Goal: Transaction & Acquisition: Subscribe to service/newsletter

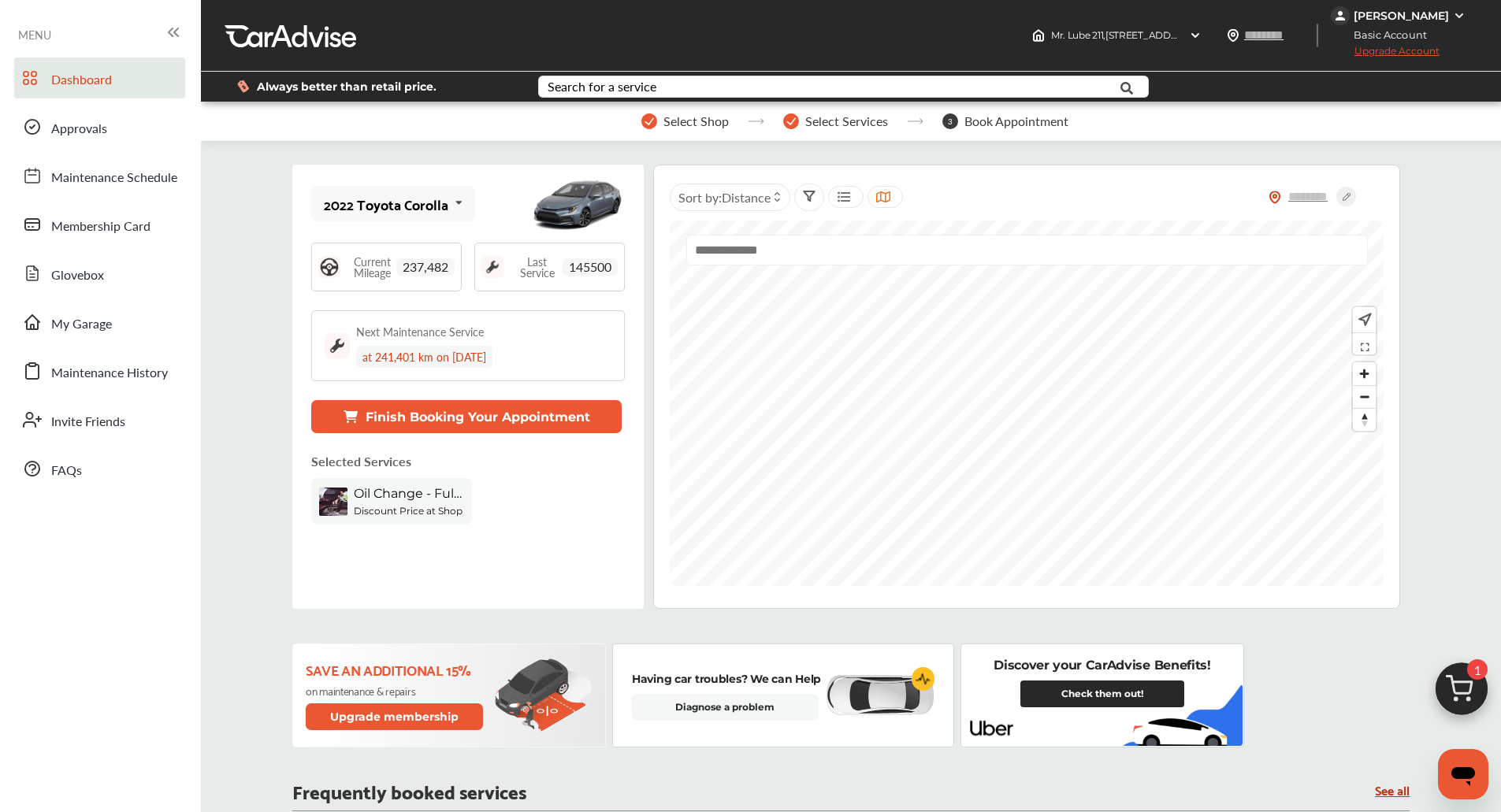
click at [1432, 19] on div "[PERSON_NAME]" at bounding box center [1402, 16] width 96 height 15
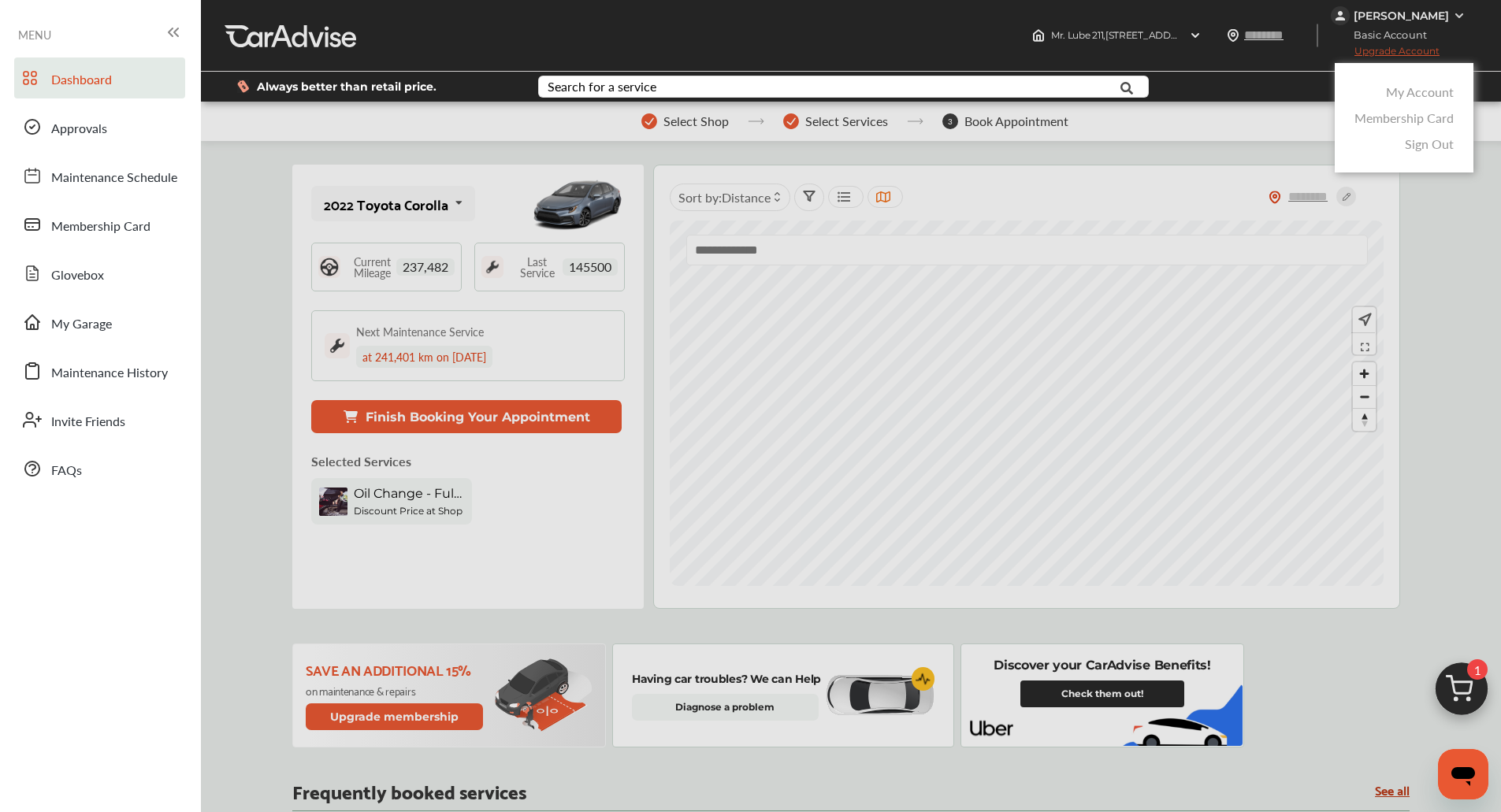
click at [1408, 93] on link "My Account" at bounding box center [1419, 92] width 67 height 19
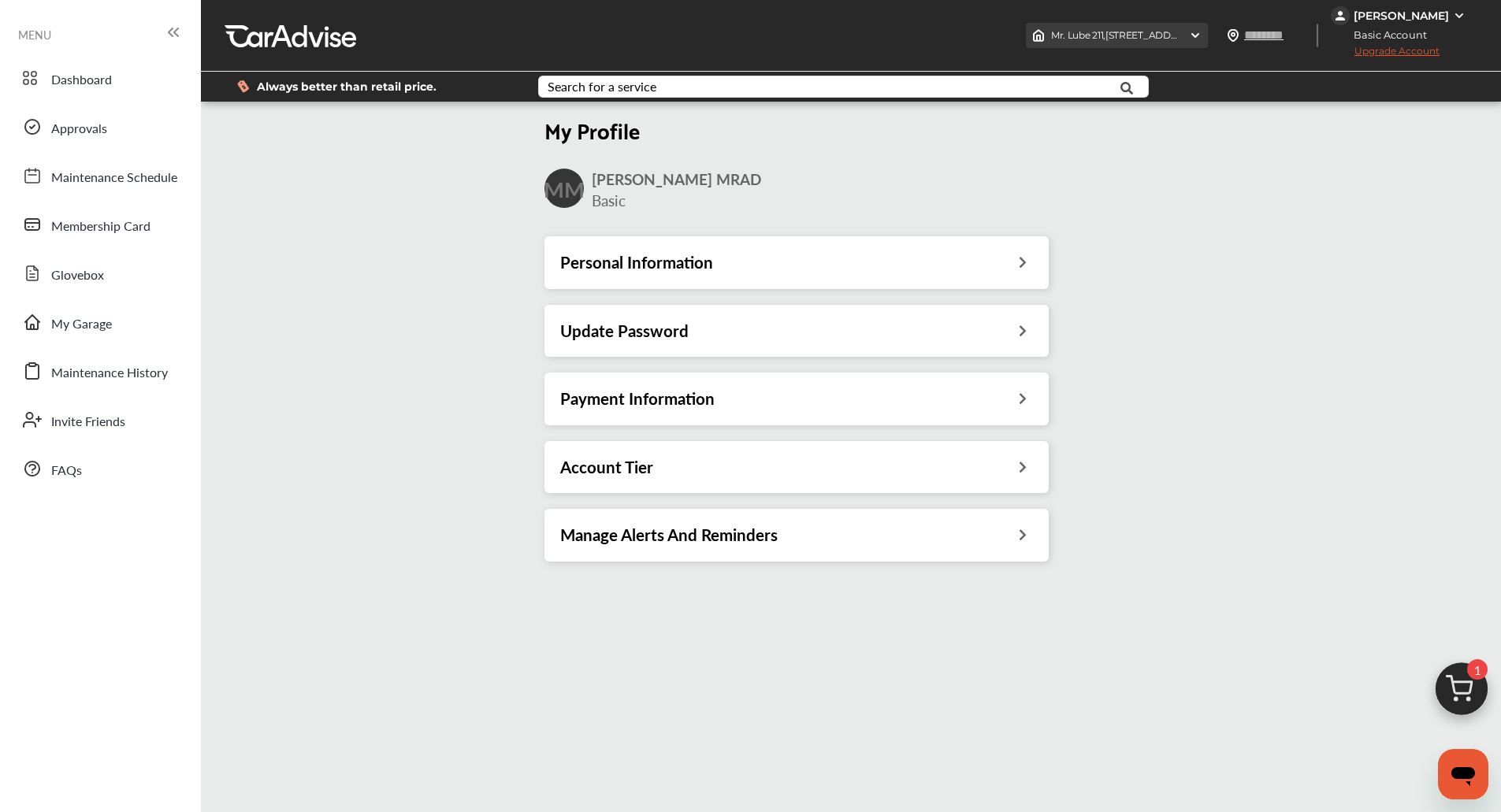
click at [1189, 38] on img at bounding box center [1195, 35] width 13 height 13
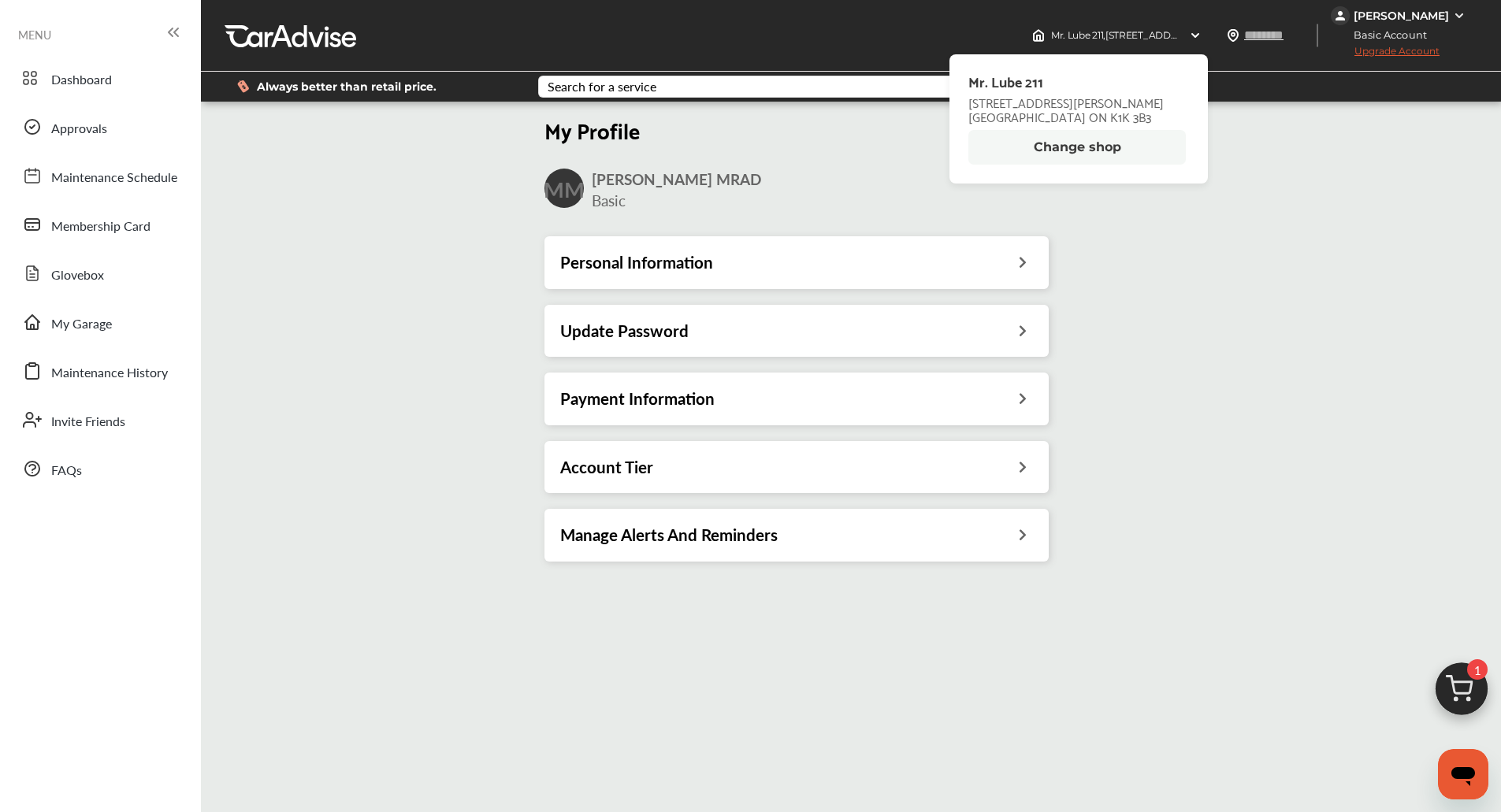
click at [1020, 117] on span "Ottawa ON K1K 3B3" at bounding box center [1066, 116] width 195 height 15
click at [1047, 117] on span "Ottawa ON K1K 3B3" at bounding box center [1066, 116] width 195 height 15
copy span "K1K 3B3"
click at [789, 247] on div "Personal Information" at bounding box center [796, 261] width 504 height 52
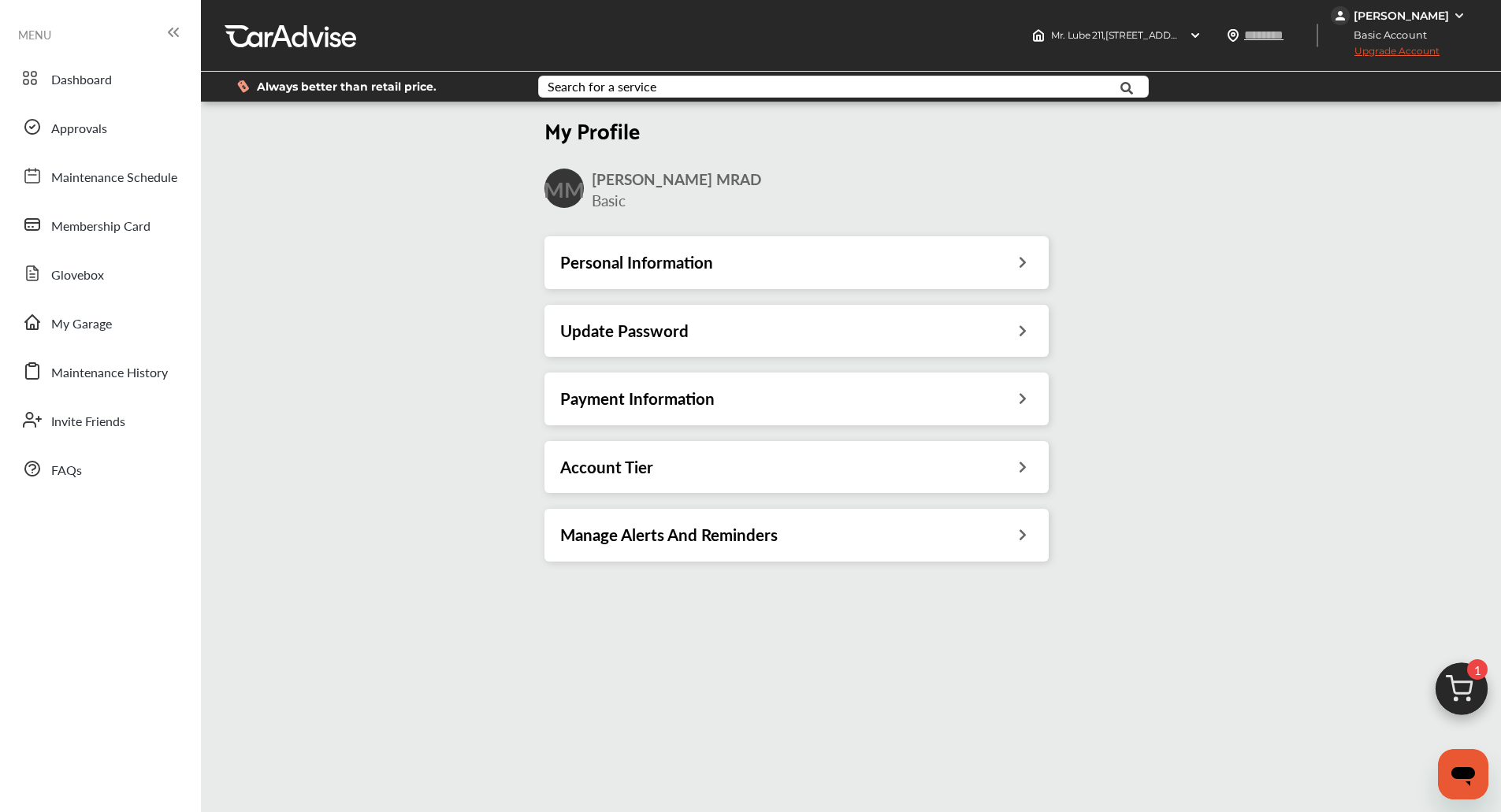
click at [776, 272] on div "Personal Information" at bounding box center [796, 261] width 473 height 20
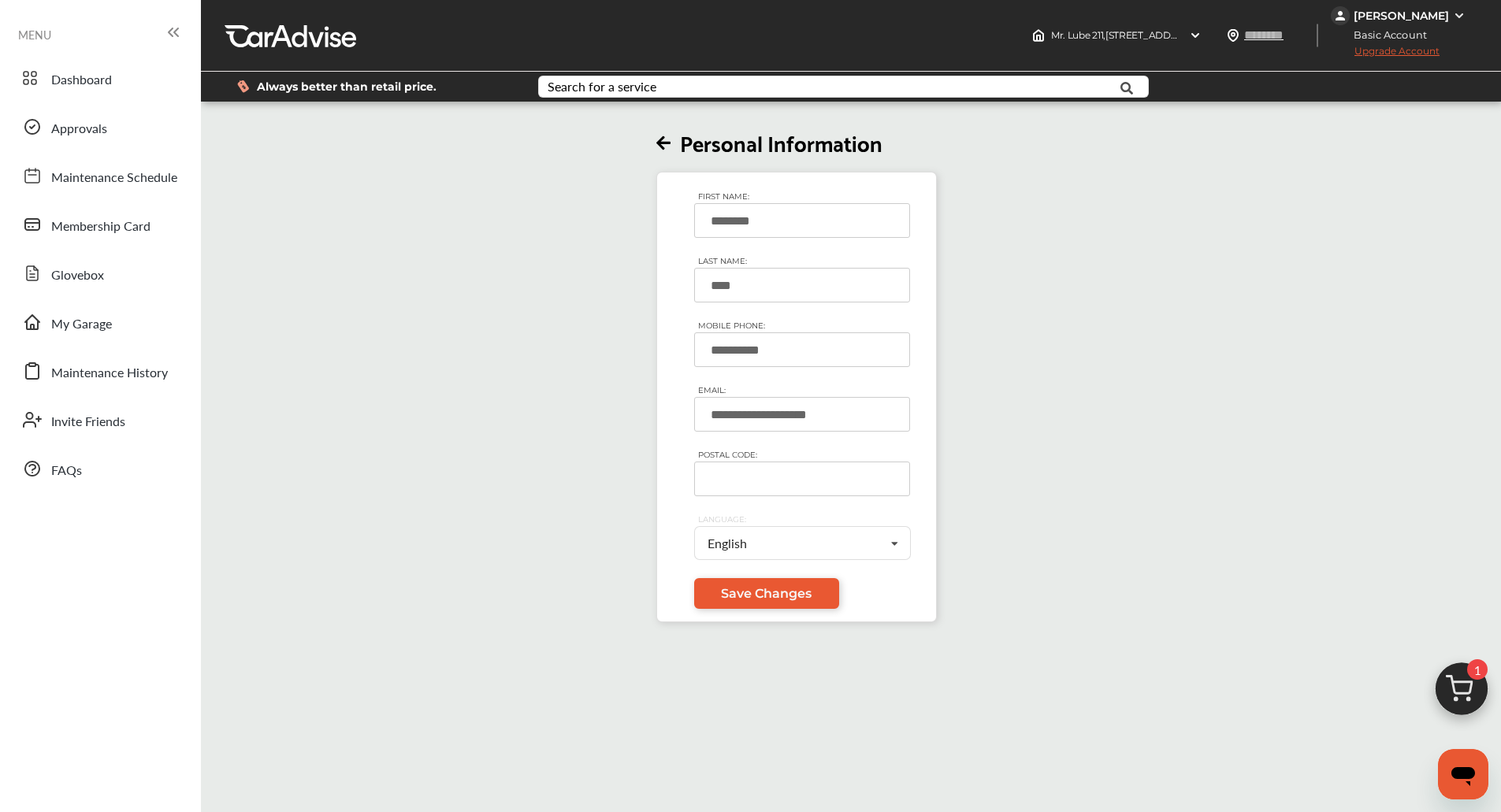
click at [747, 490] on input "POSTAL CODE:" at bounding box center [802, 479] width 216 height 35
paste input "*******"
type input "*******"
click at [745, 585] on link "Save Changes" at bounding box center [767, 594] width 145 height 31
type input "*******"
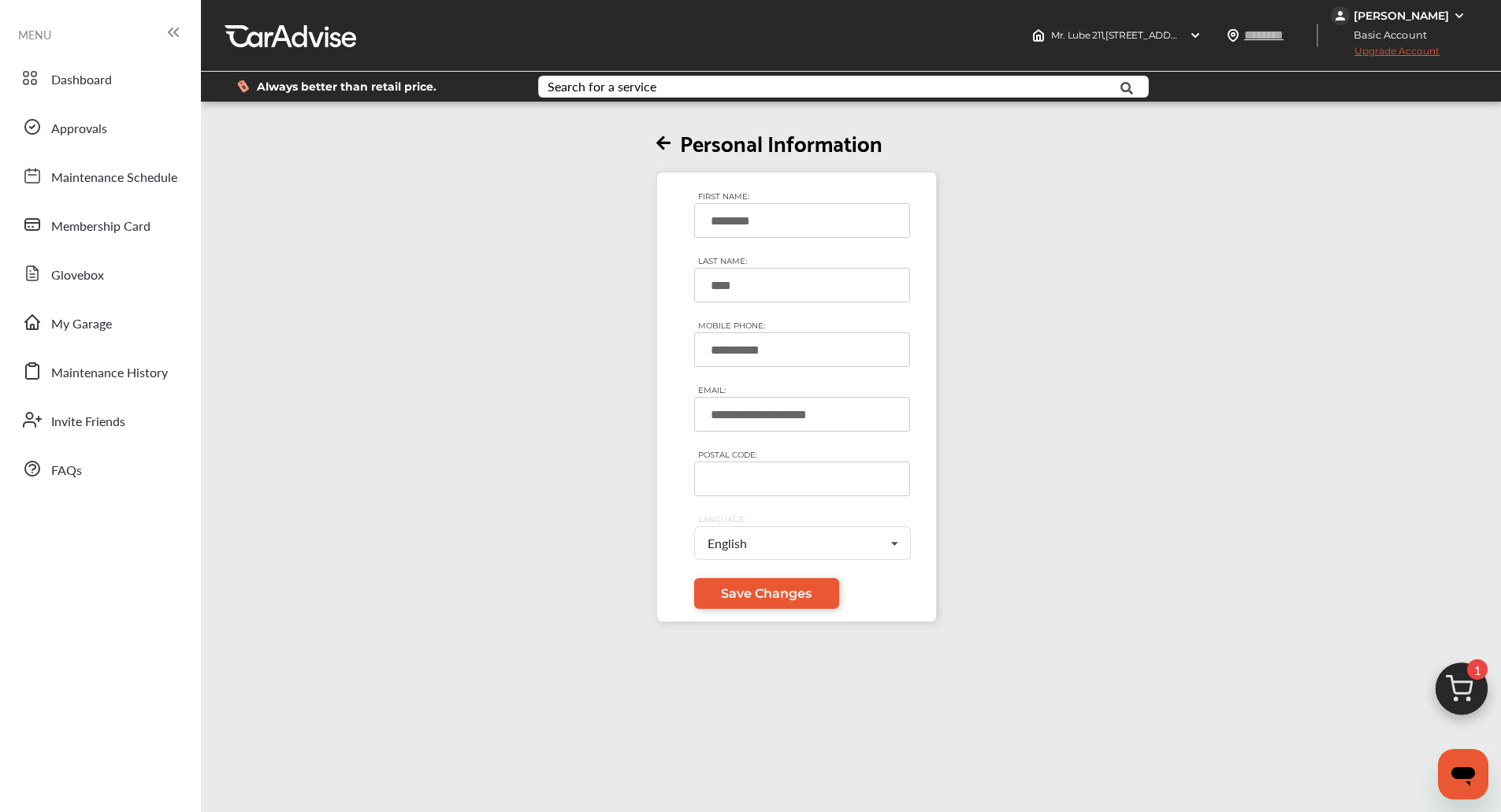
type input "*******"
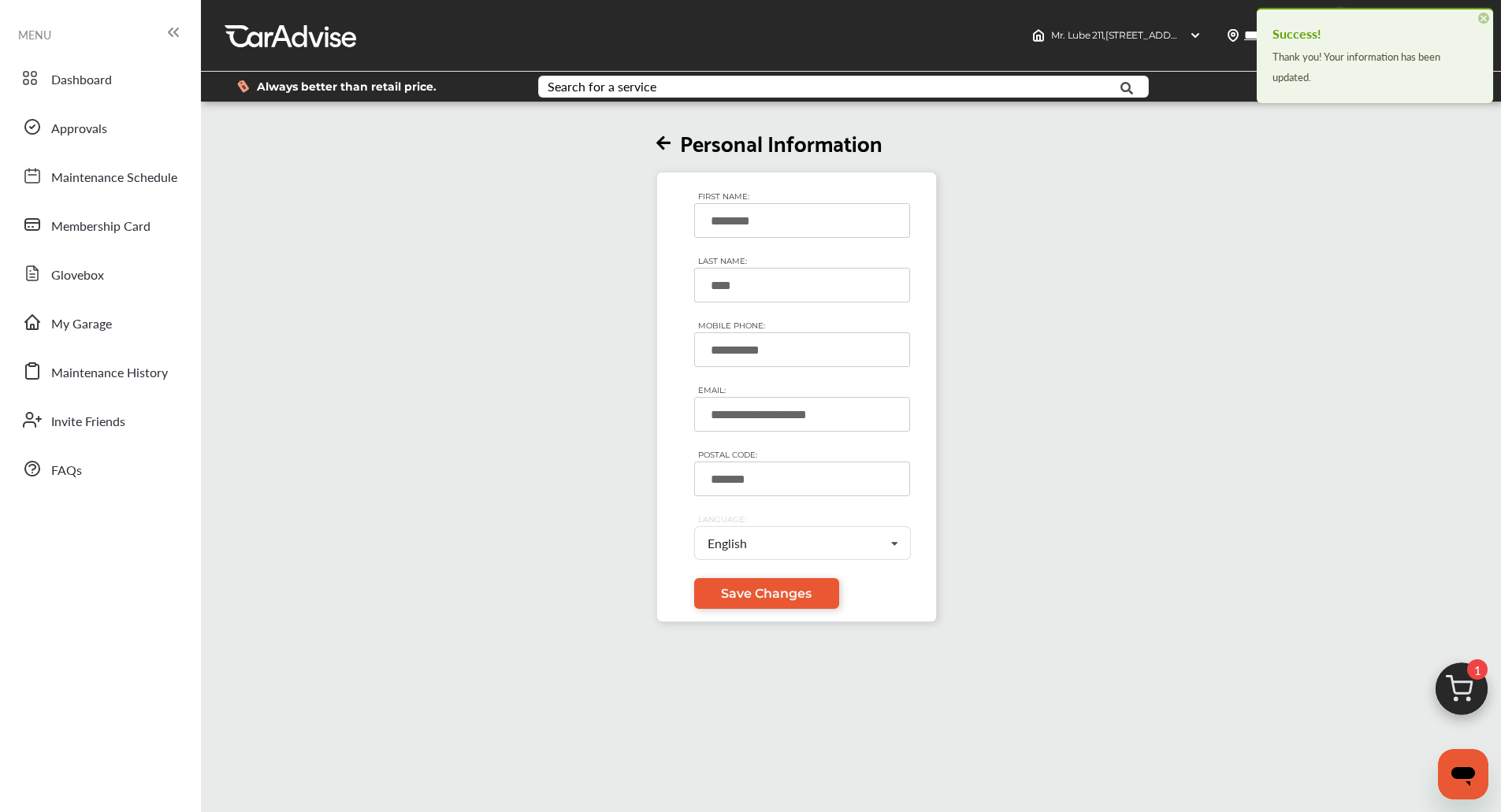
click at [1484, 19] on span "×" at bounding box center [1482, 18] width 11 height 11
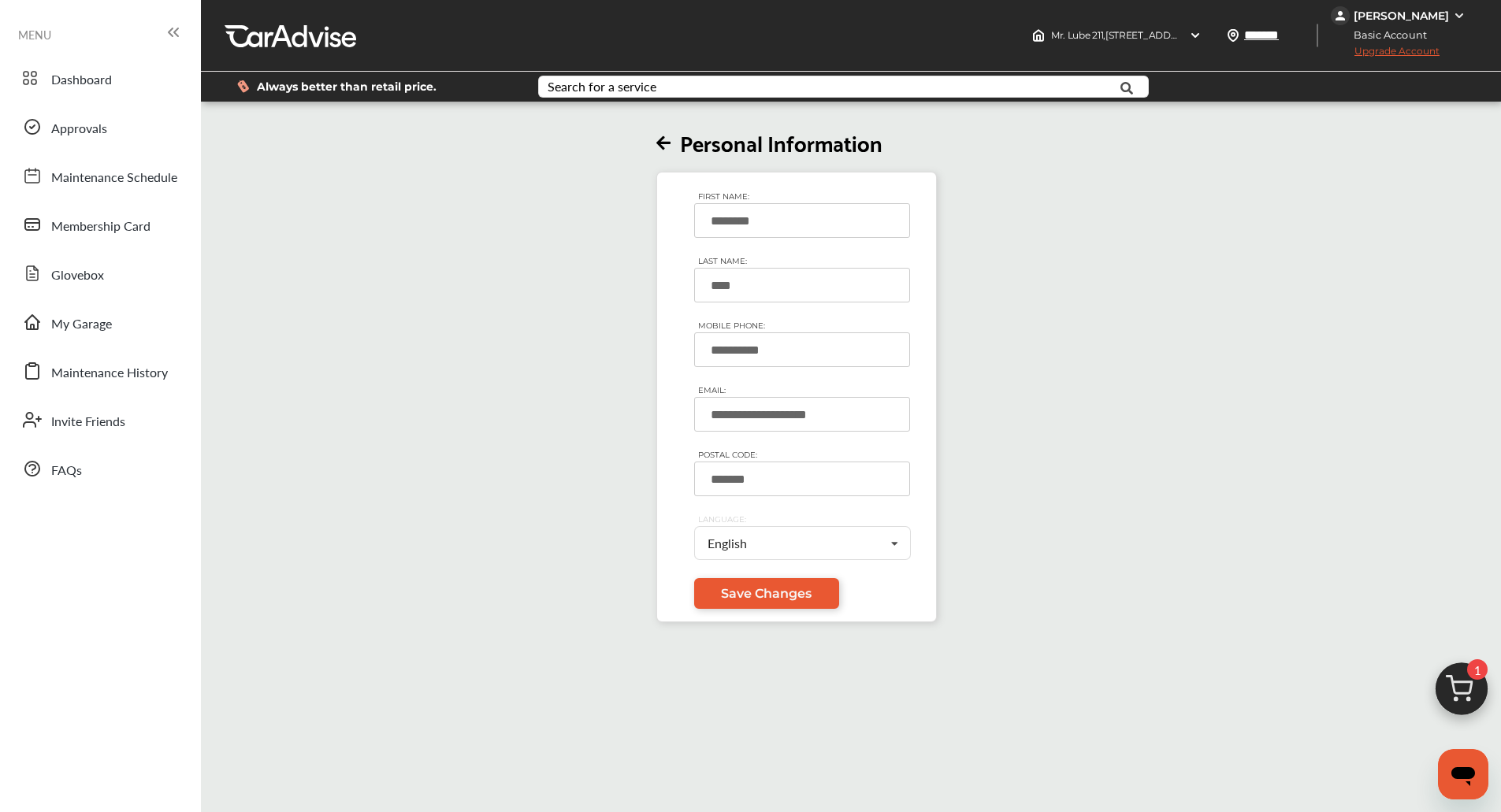
click at [1451, 16] on div "[PERSON_NAME]" at bounding box center [1400, 15] width 138 height 19
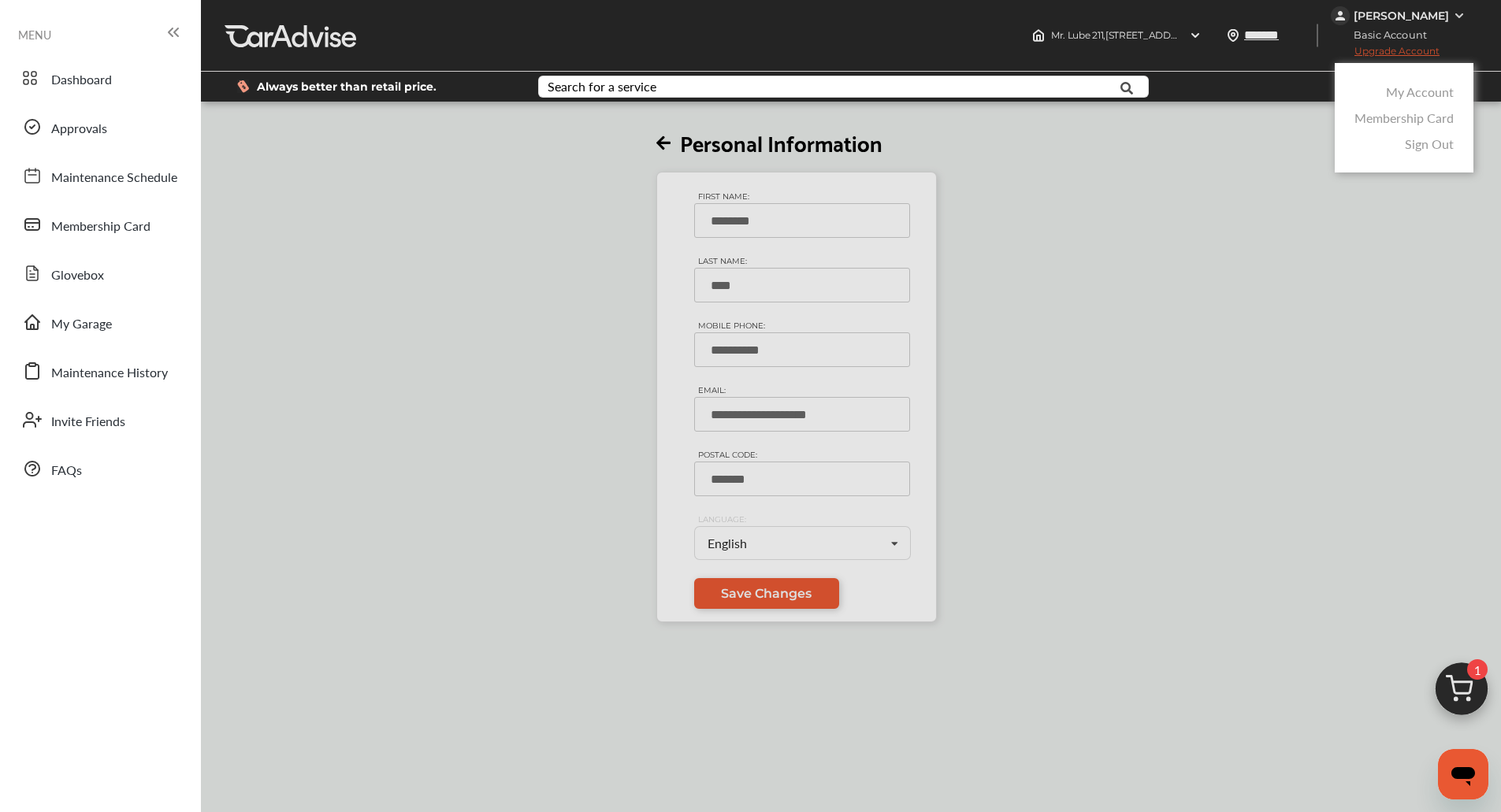
click at [1416, 87] on link "My Account" at bounding box center [1419, 92] width 67 height 19
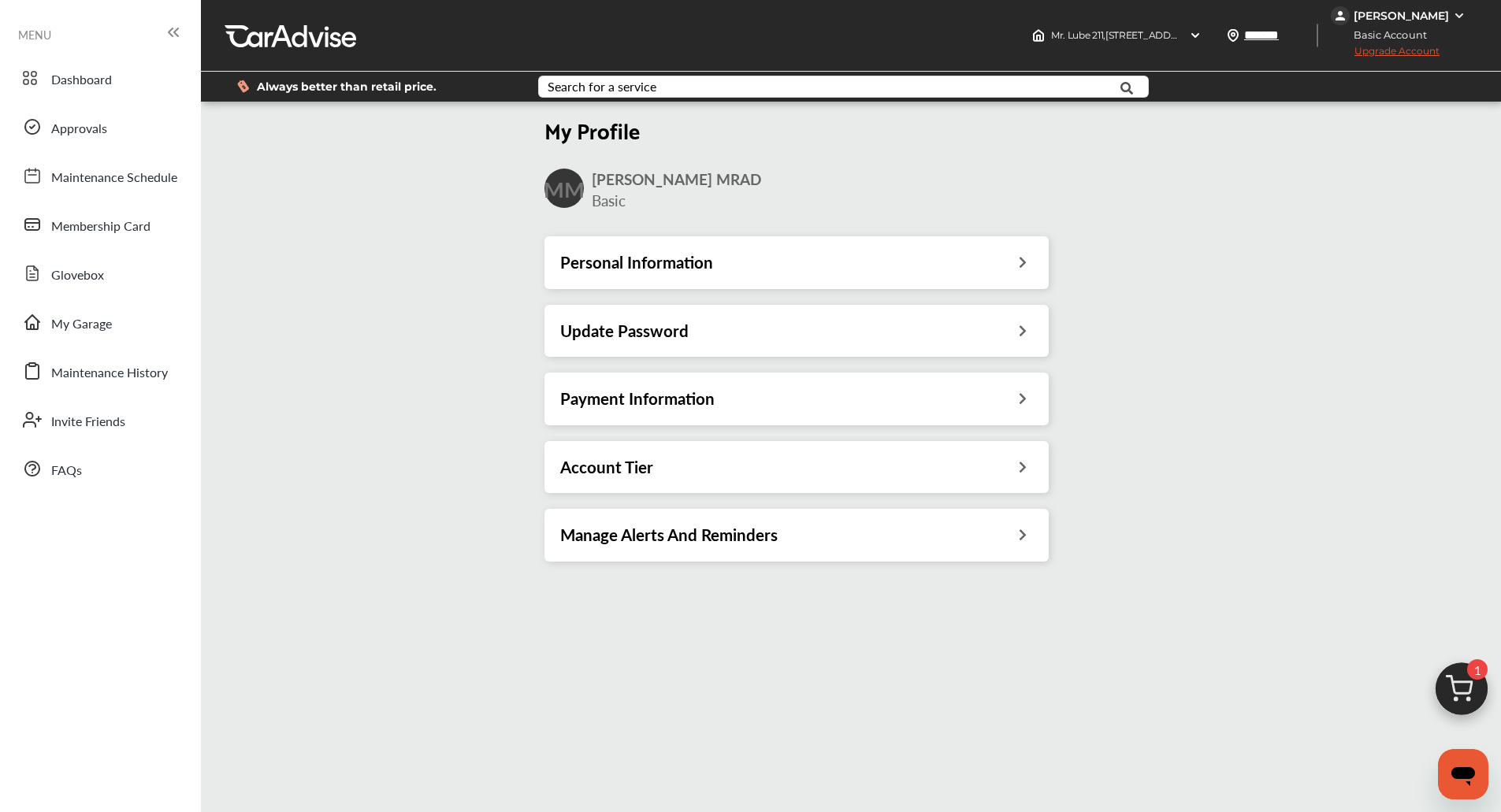
click at [847, 473] on div "Account Tier" at bounding box center [796, 467] width 473 height 20
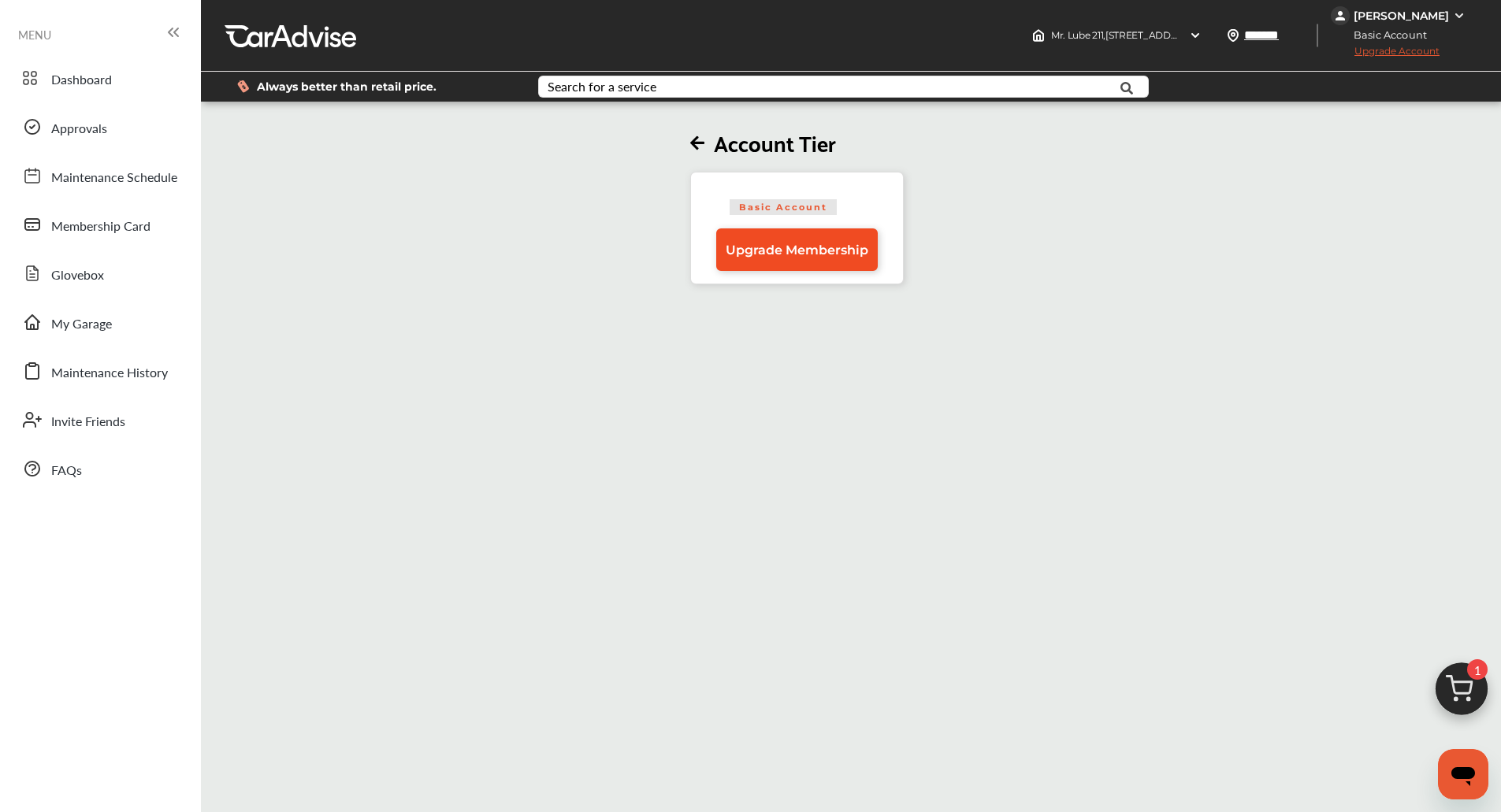
click at [740, 261] on link "Upgrade Membership" at bounding box center [797, 250] width 162 height 43
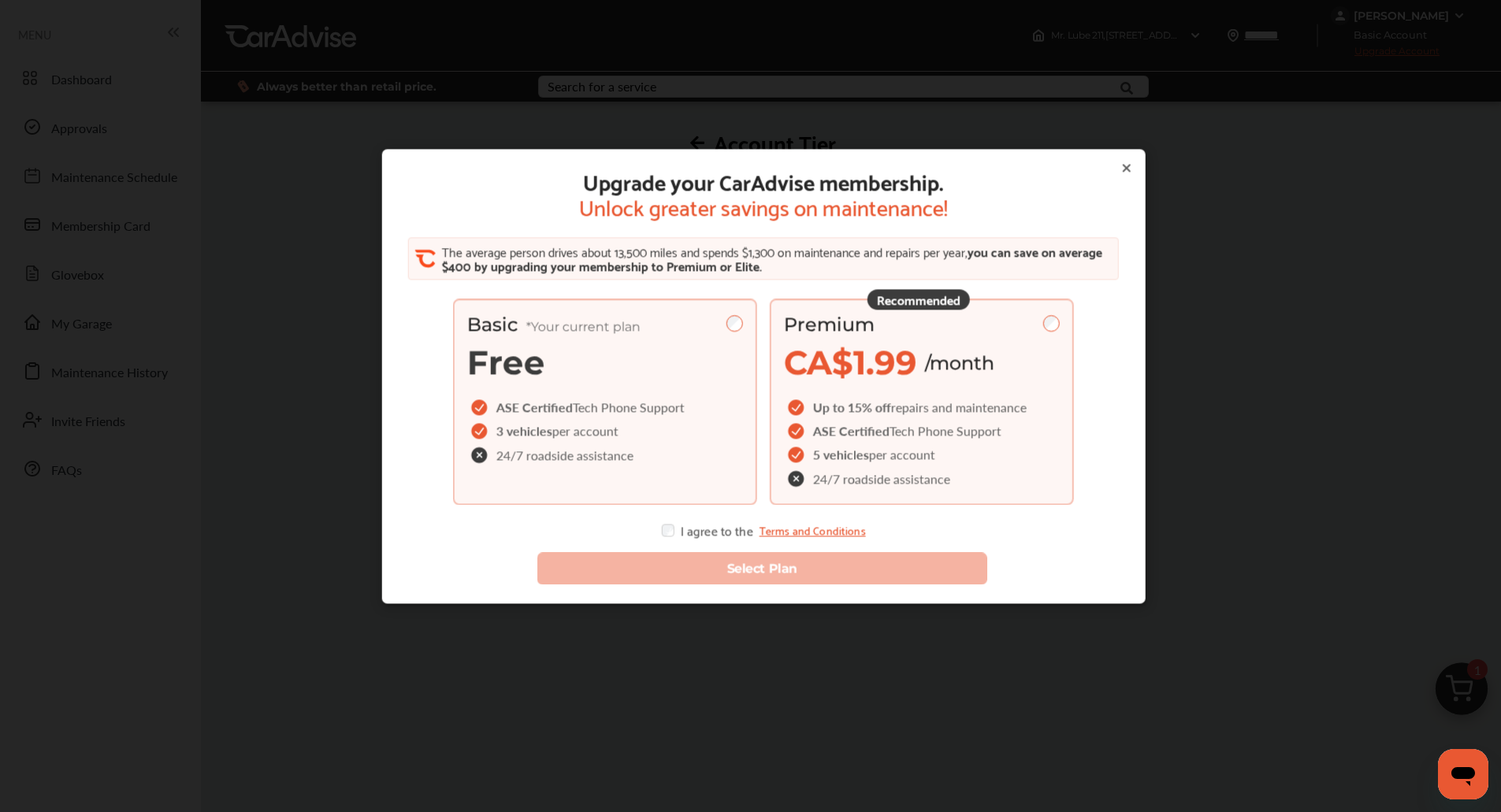
click at [912, 473] on span "24/7 roadside assistance" at bounding box center [882, 479] width 138 height 13
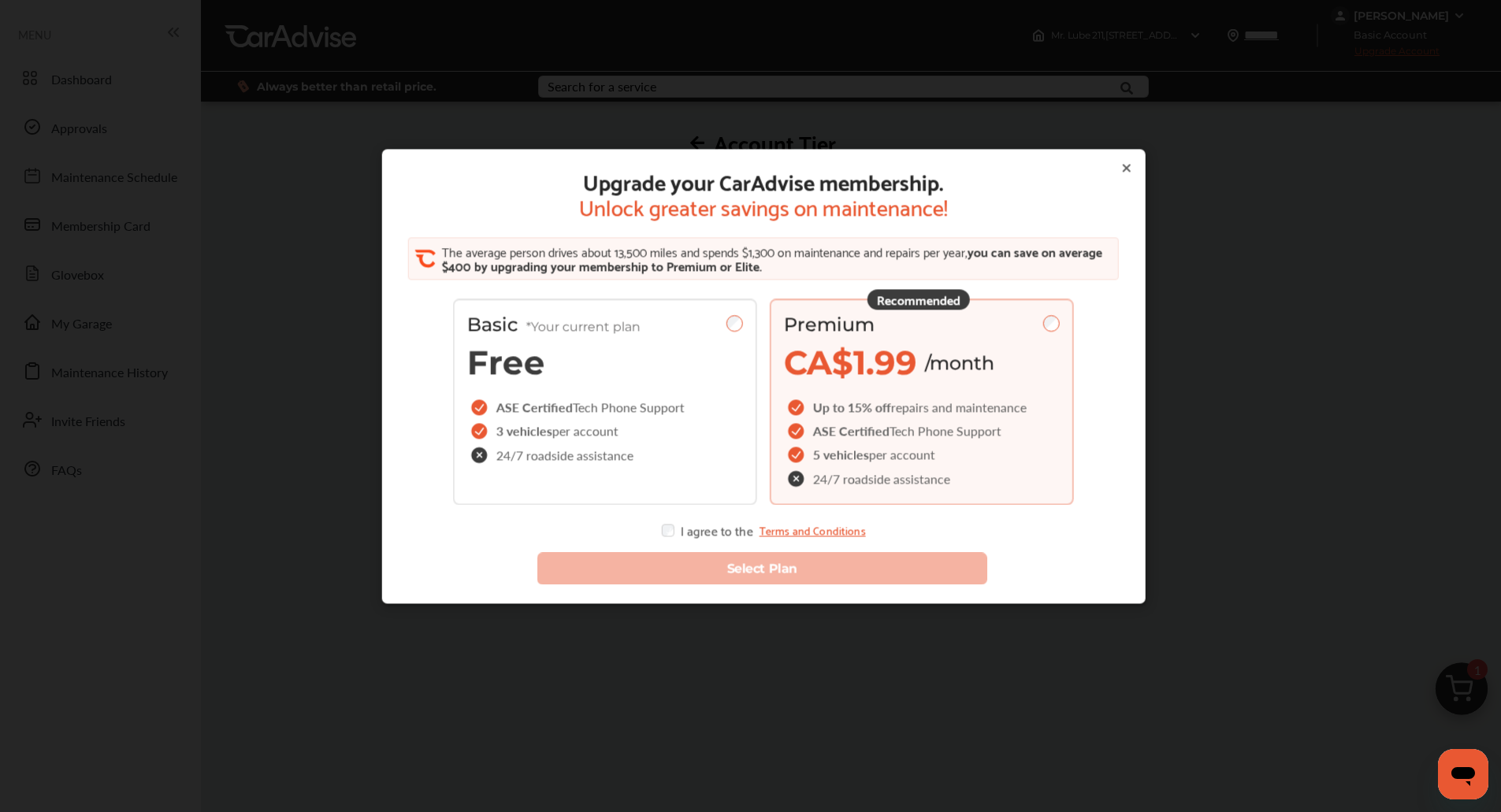
click at [691, 535] on div "I agree to the Terms and Conditions" at bounding box center [763, 530] width 204 height 13
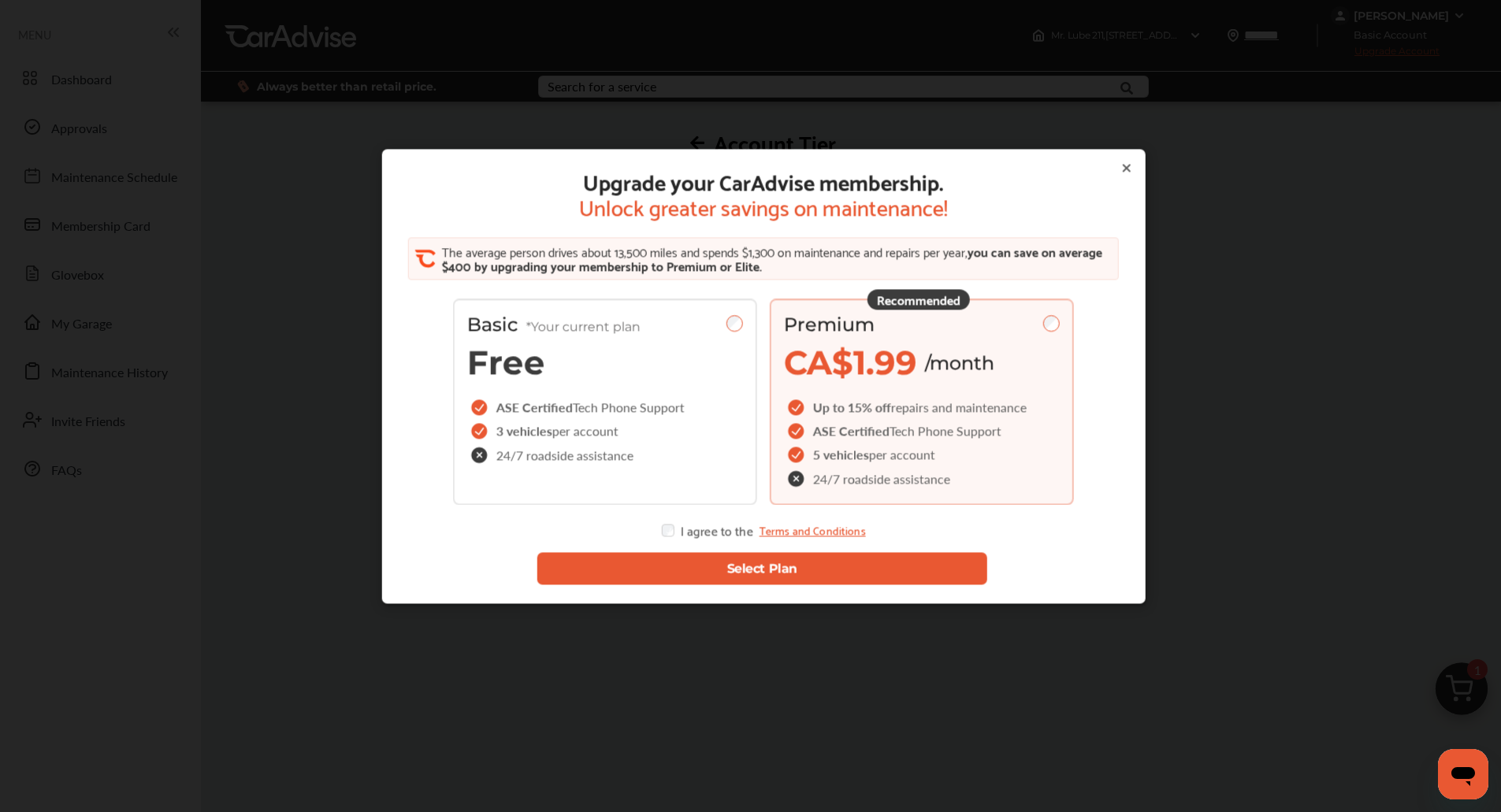
click at [728, 569] on button "Select Plan" at bounding box center [762, 568] width 451 height 32
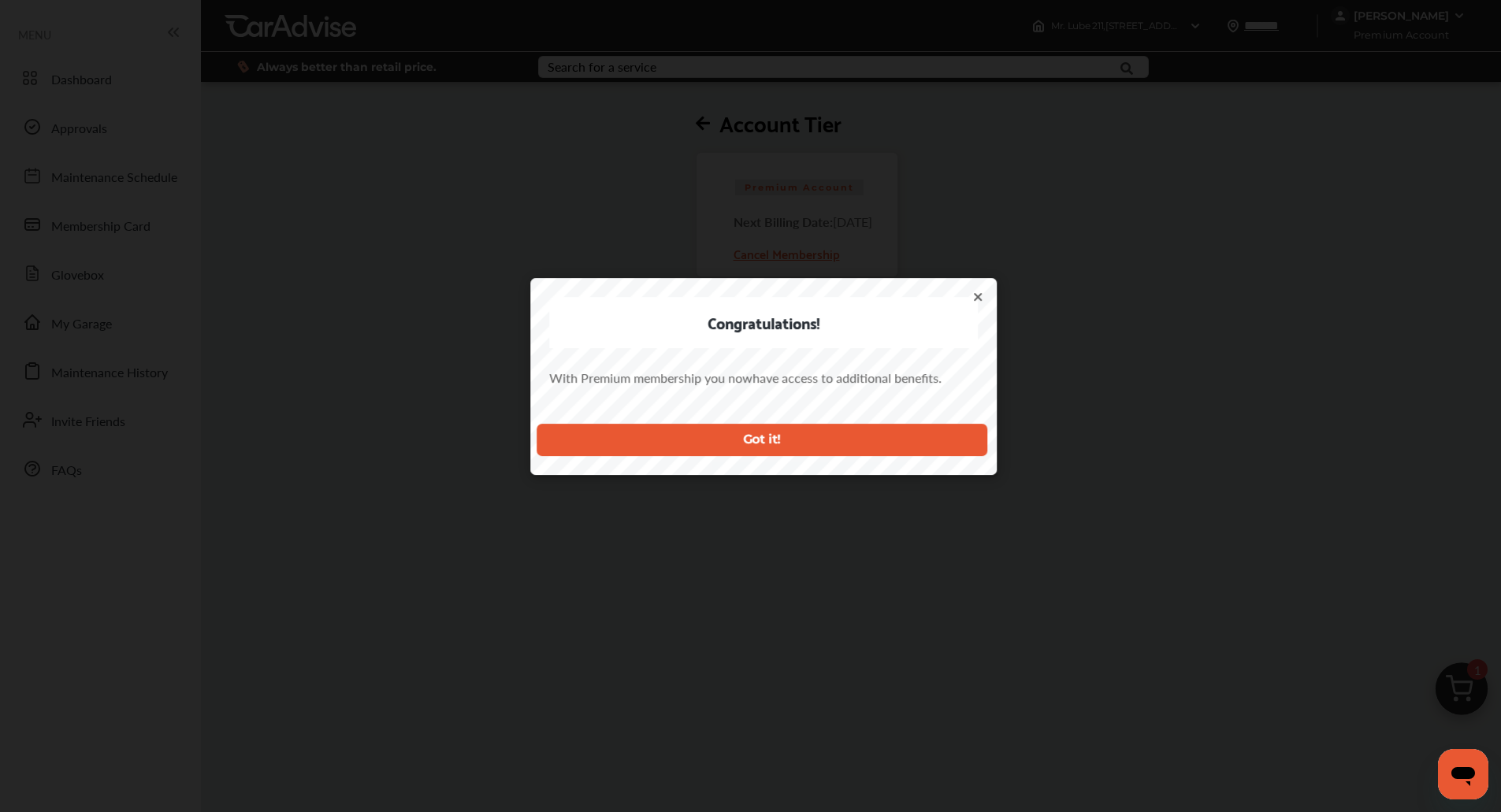
click at [978, 301] on icon at bounding box center [976, 296] width 13 height 13
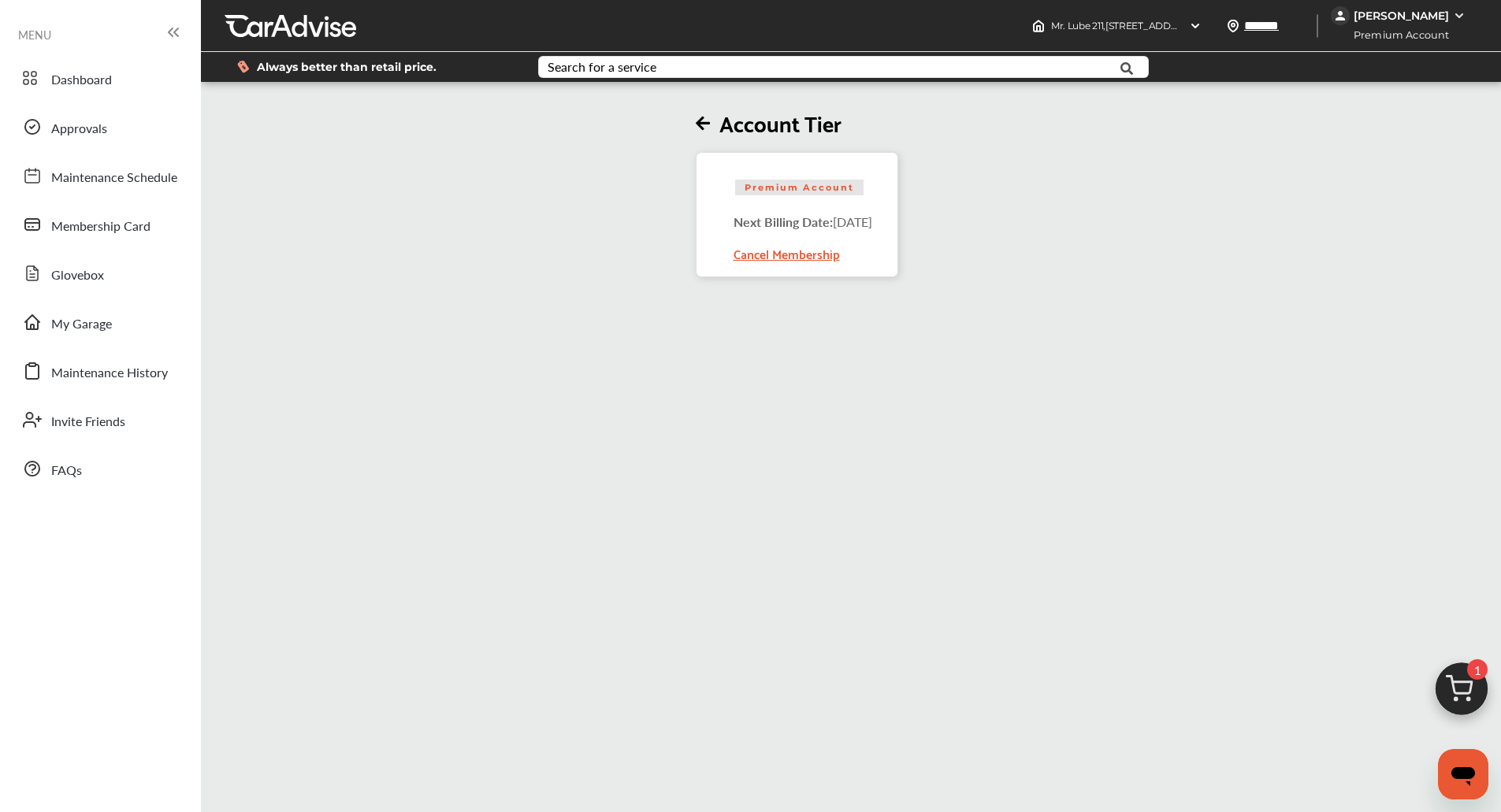
click at [1459, 688] on img at bounding box center [1462, 693] width 76 height 76
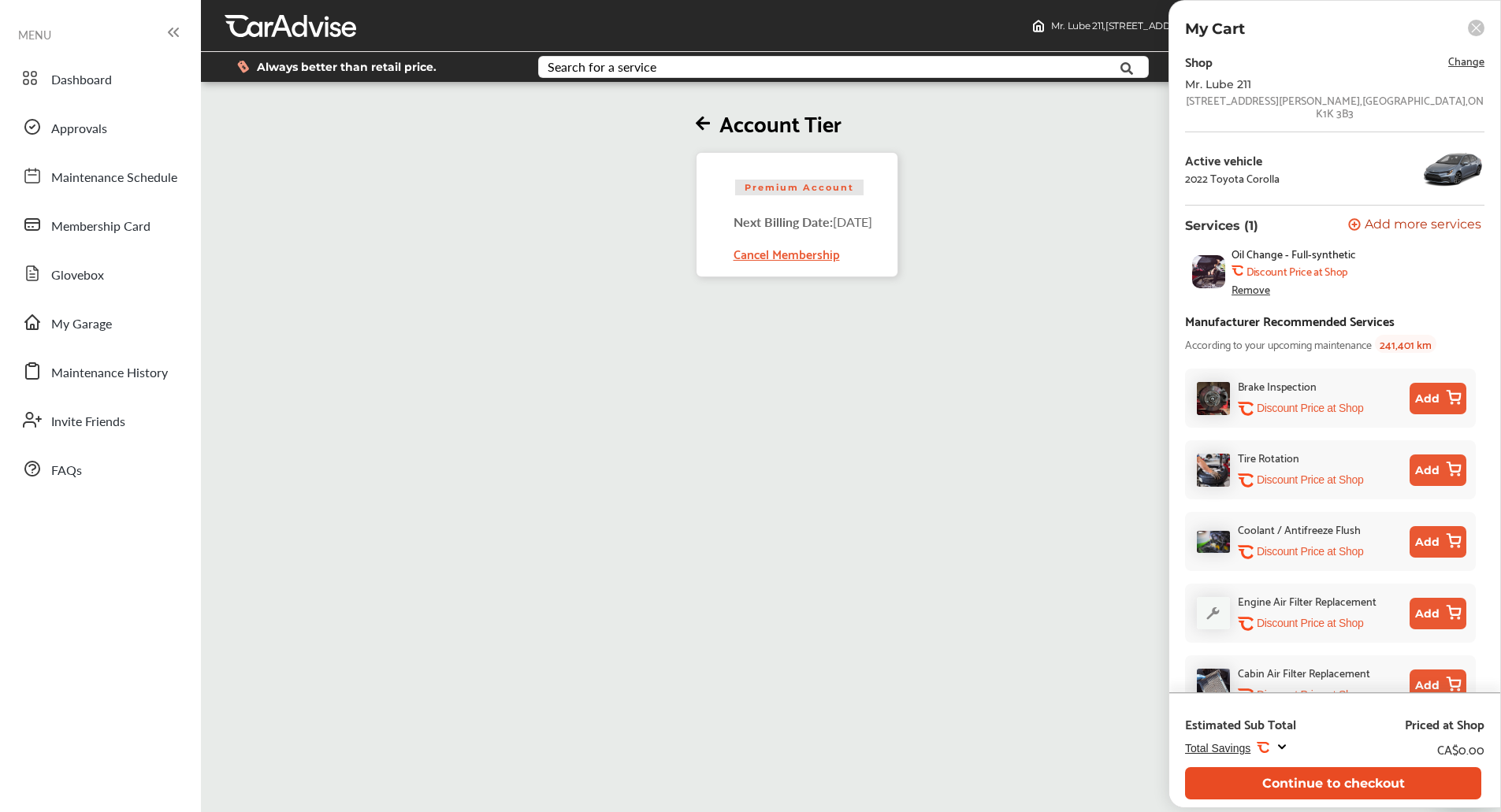
click at [1294, 782] on button "Continue to checkout" at bounding box center [1333, 783] width 296 height 32
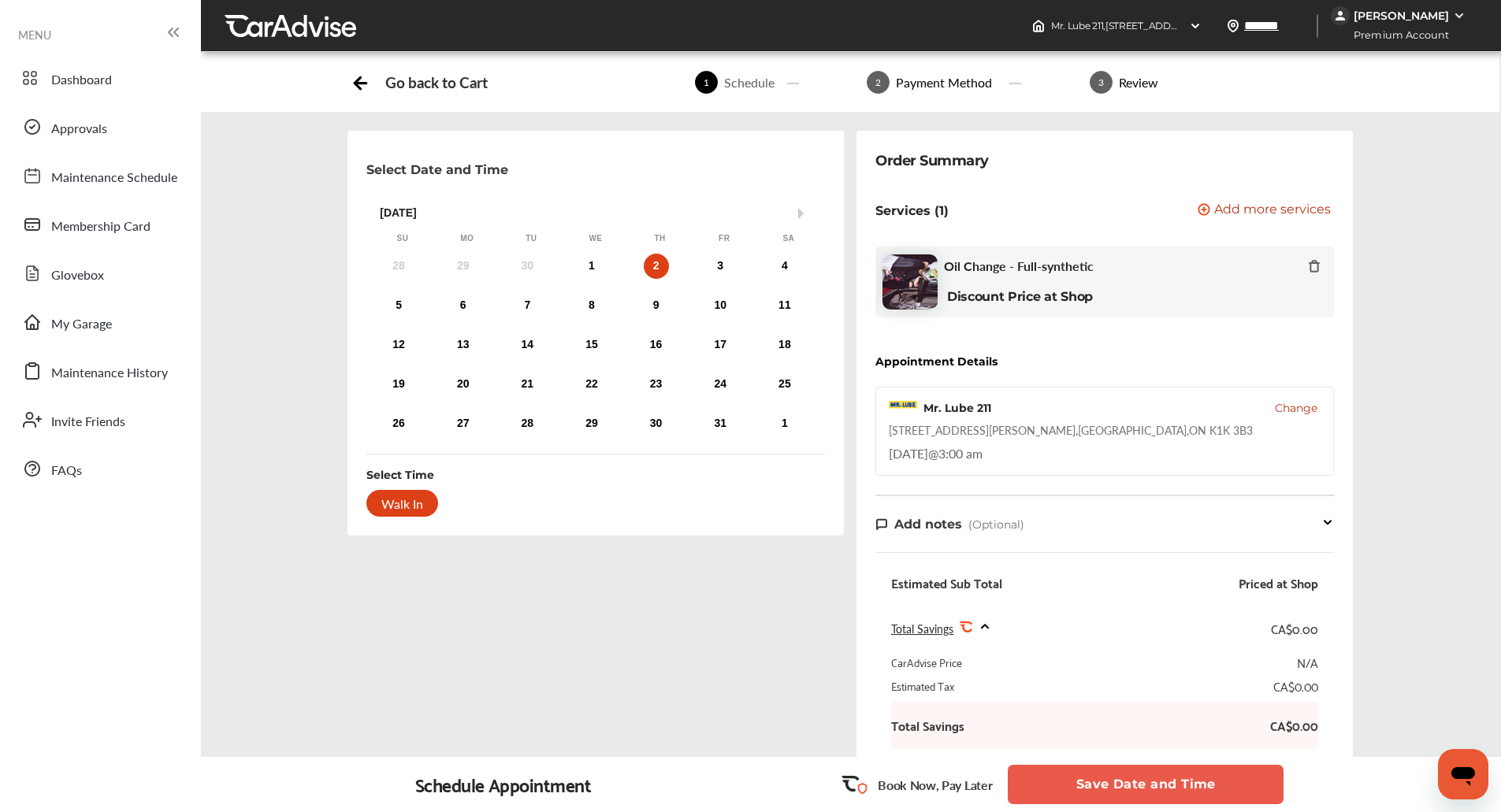
click at [1084, 775] on button "Save Date and Time" at bounding box center [1145, 784] width 276 height 39
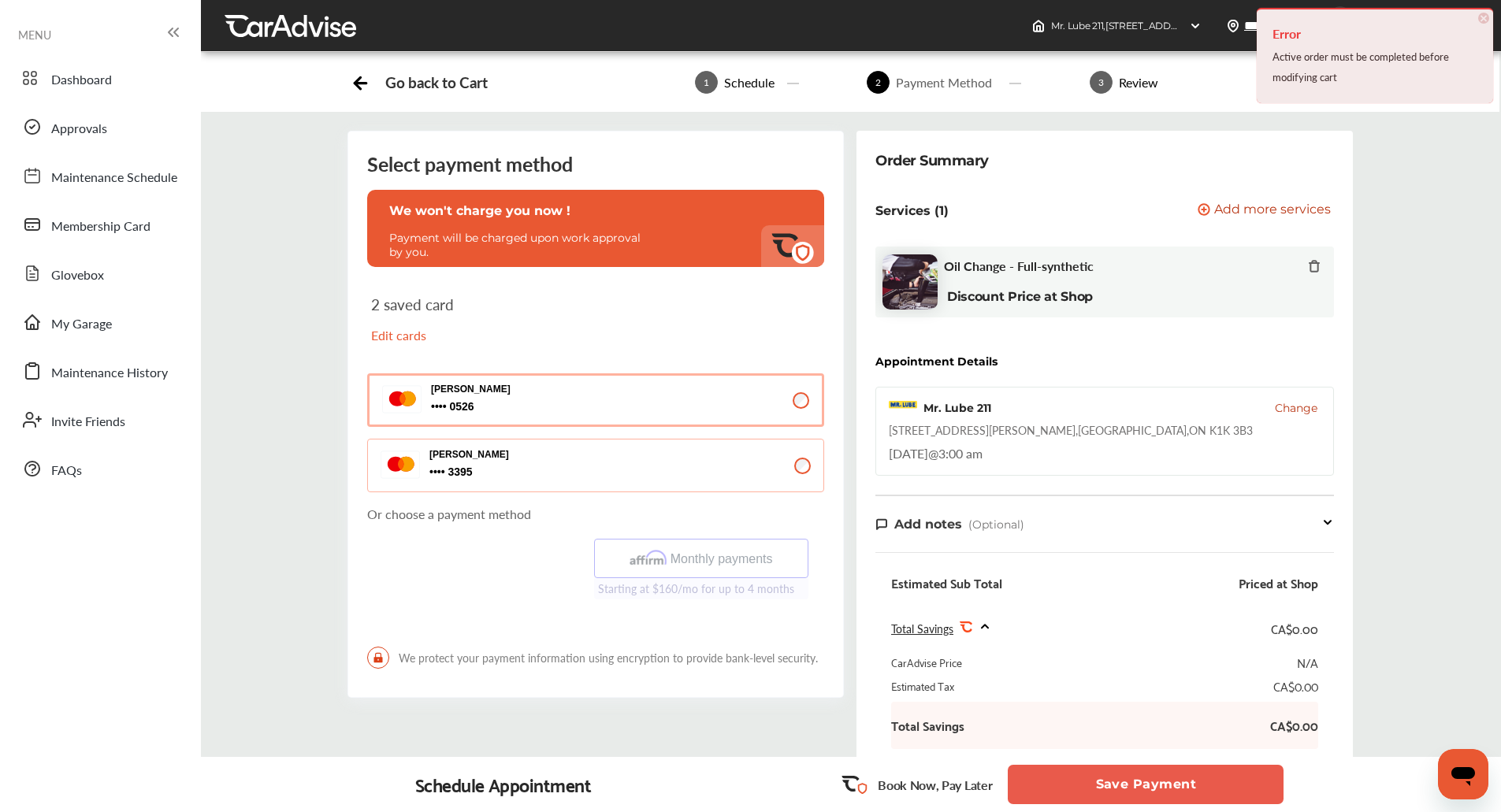
click at [1434, 160] on div "Select payment method We won't charge you now ! Payment will be charged upon wo…" at bounding box center [849, 540] width 1323 height 819
click at [1478, 13] on div "Error Active order must be completed before modifying cart × Dismiss" at bounding box center [1374, 56] width 236 height 96
